Goal: Navigation & Orientation: Go to known website

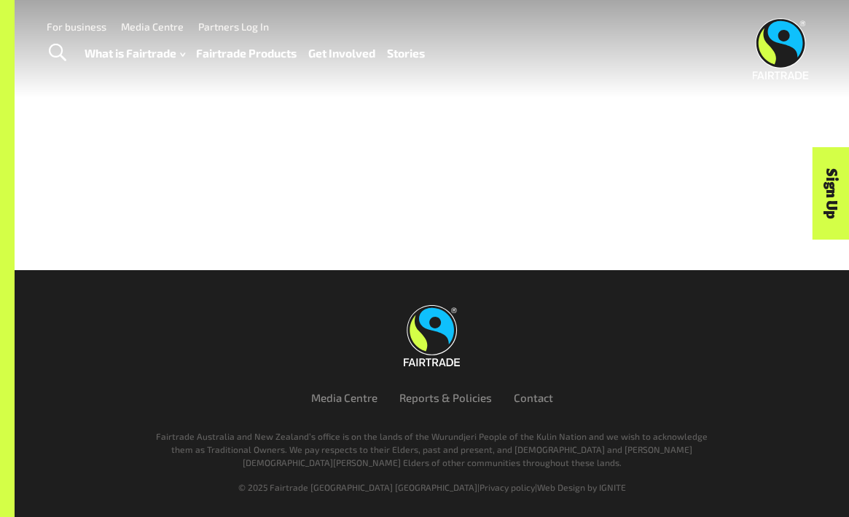
scroll to position [3782, 0]
